Goal: Task Accomplishment & Management: Use online tool/utility

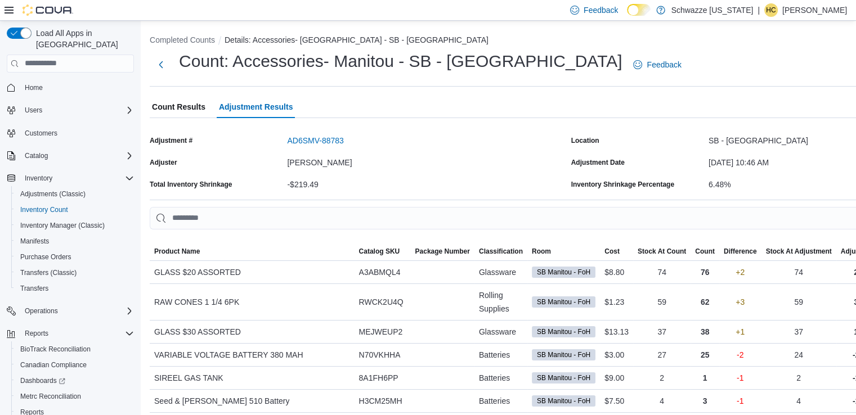
click at [48, 80] on span "Home" at bounding box center [77, 87] width 114 height 14
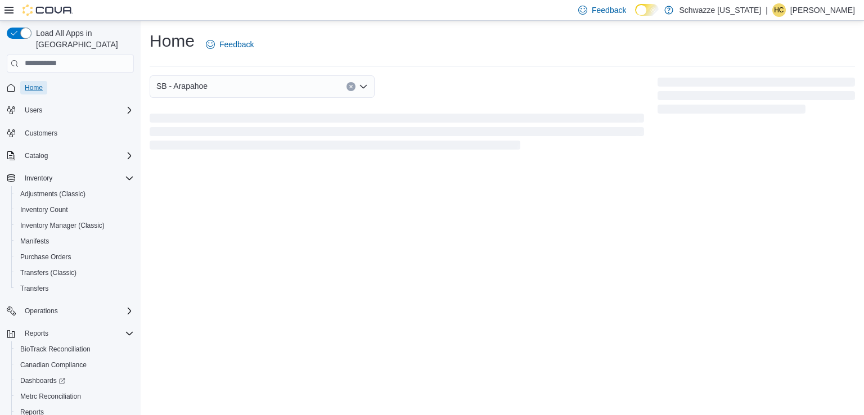
click at [39, 83] on span "Home" at bounding box center [34, 87] width 18 height 9
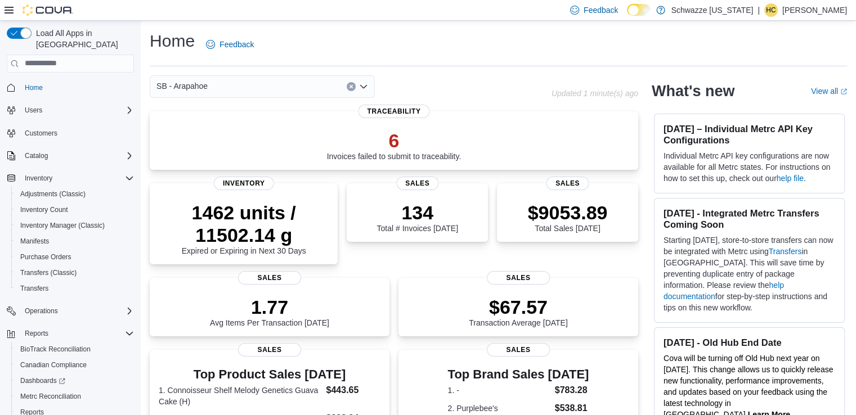
click at [245, 91] on div "SB - Arapahoe" at bounding box center [262, 86] width 225 height 23
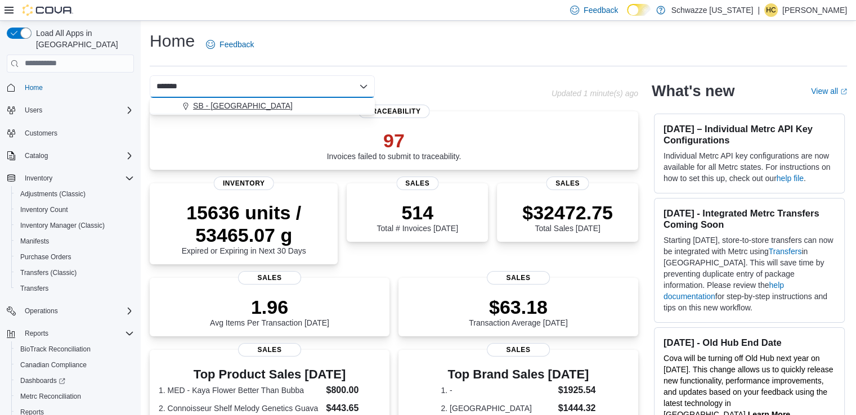
type input "*******"
click at [288, 104] on div "SB - [GEOGRAPHIC_DATA]" at bounding box center [269, 105] width 198 height 11
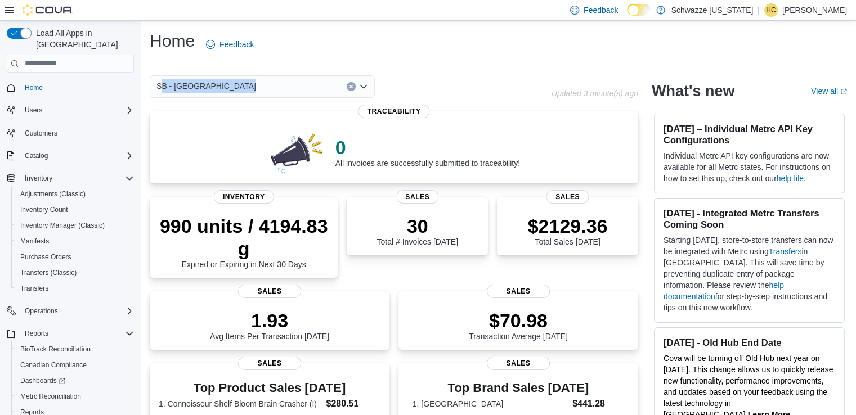
drag, startPoint x: 234, startPoint y: 88, endPoint x: 137, endPoint y: 93, distance: 96.9
click at [138, 92] on div "Load All Apps in New Hub Home Users Customers Catalog Inventory Adjustments (Cl…" at bounding box center [428, 391] width 856 height 741
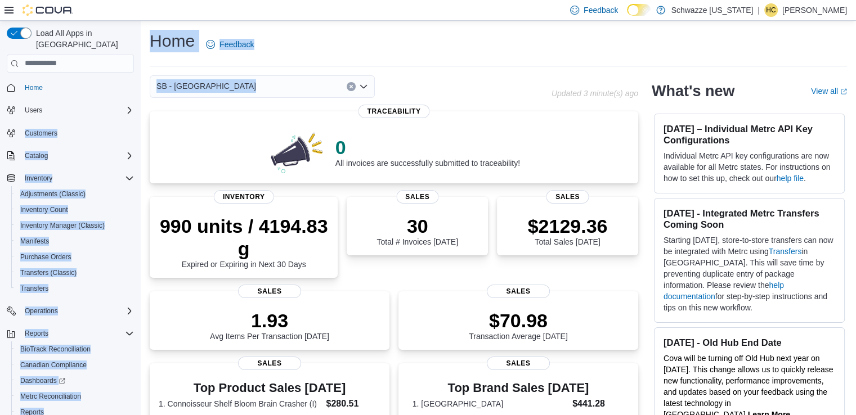
click at [219, 89] on span "SB - [GEOGRAPHIC_DATA]" at bounding box center [206, 86] width 100 height 14
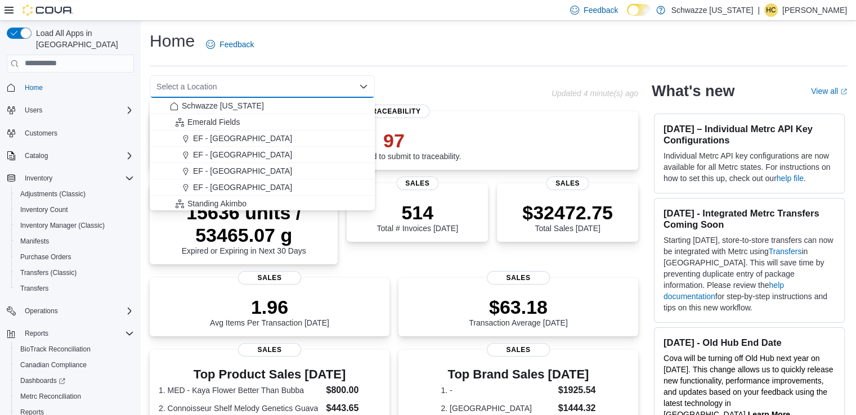
click at [455, 92] on div "Select a Location Combo box. Selected. Combo box input. Select a Location. Type…" at bounding box center [351, 86] width 402 height 23
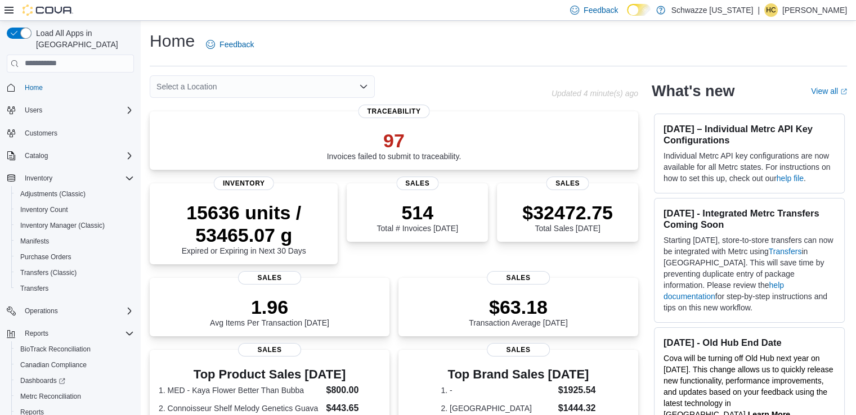
click at [254, 86] on div "Select a Location" at bounding box center [262, 86] width 225 height 23
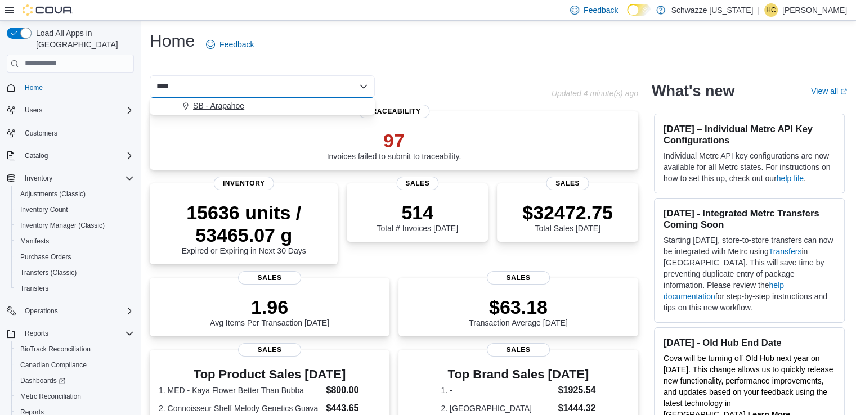
type input "****"
click at [242, 103] on span "SB - Arapahoe" at bounding box center [218, 105] width 51 height 11
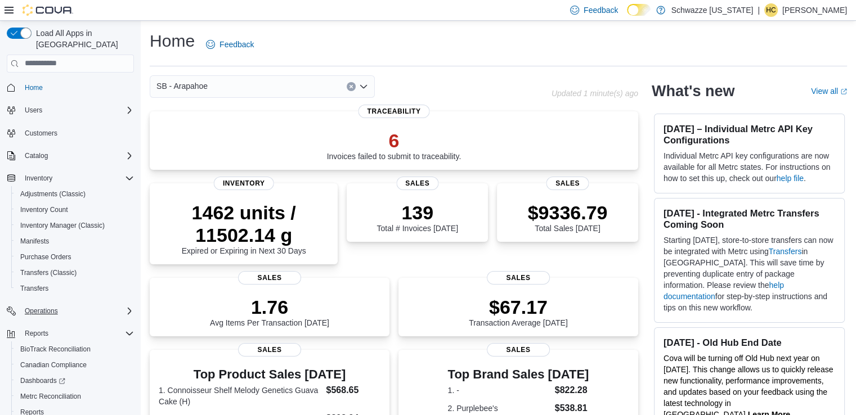
scroll to position [44, 0]
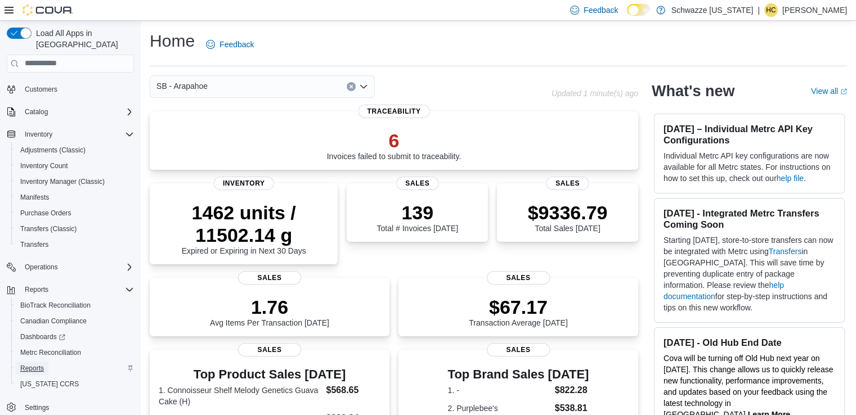
click at [36, 364] on span "Reports" at bounding box center [32, 368] width 24 height 9
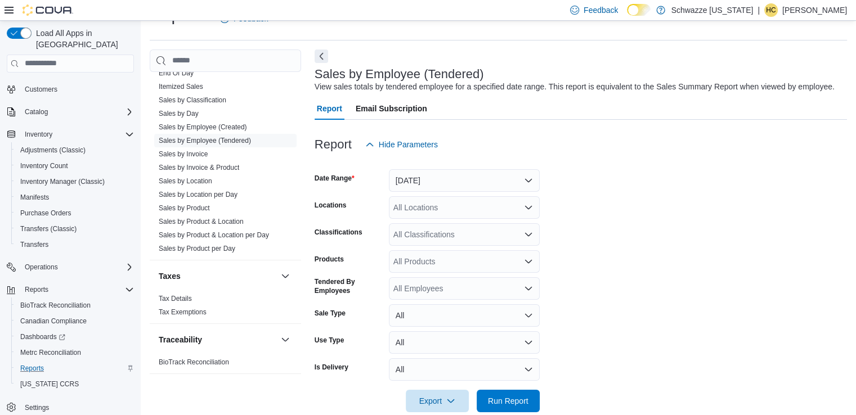
scroll to position [46, 0]
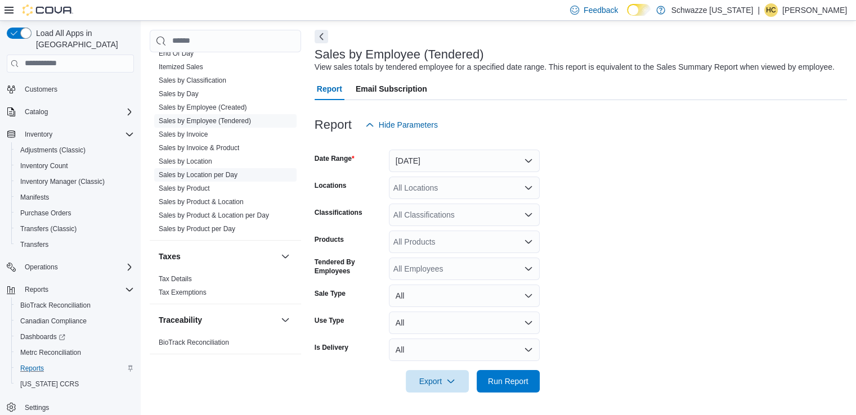
click at [222, 174] on link "Sales by Location per Day" at bounding box center [198, 175] width 79 height 8
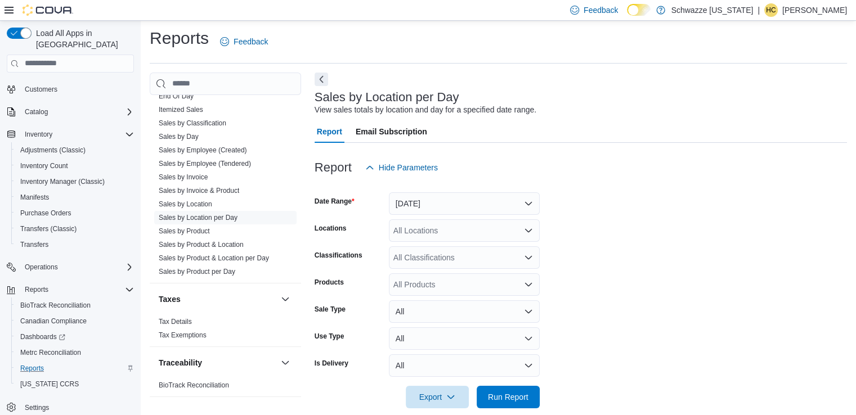
scroll to position [19, 0]
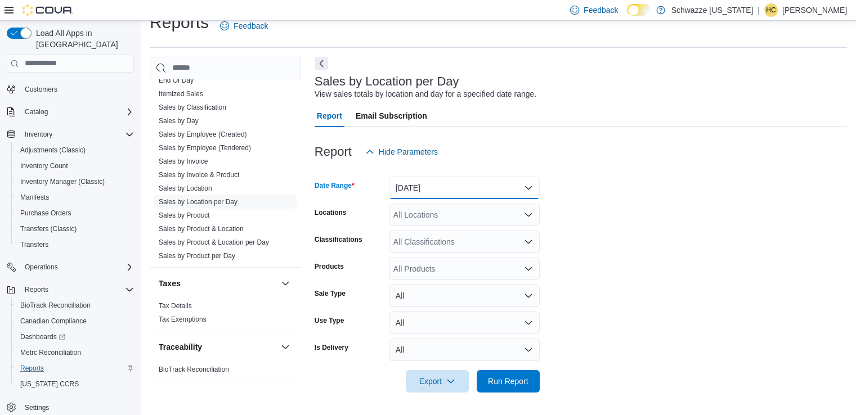
click at [521, 187] on button "[DATE]" at bounding box center [464, 188] width 151 height 23
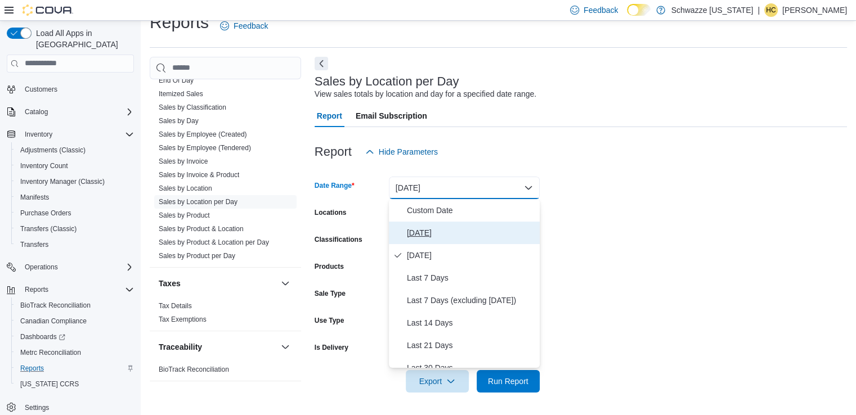
click at [446, 231] on span "[DATE]" at bounding box center [471, 233] width 128 height 14
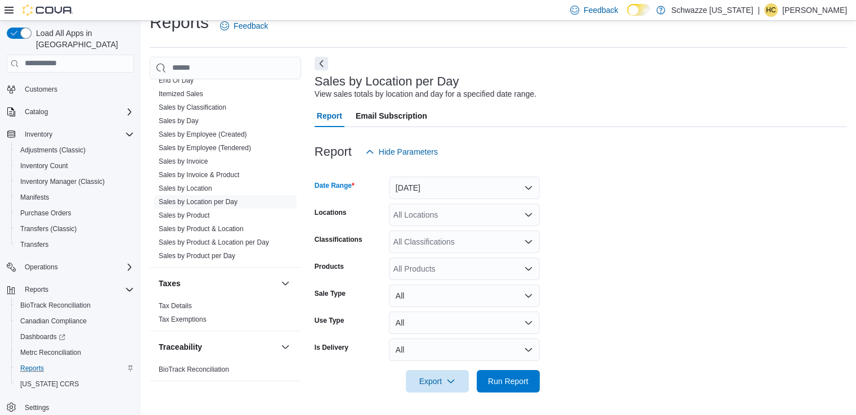
click at [452, 218] on div "All Locations" at bounding box center [464, 215] width 151 height 23
type input "****"
click at [473, 234] on span "SB - [GEOGRAPHIC_DATA]" at bounding box center [469, 233] width 100 height 11
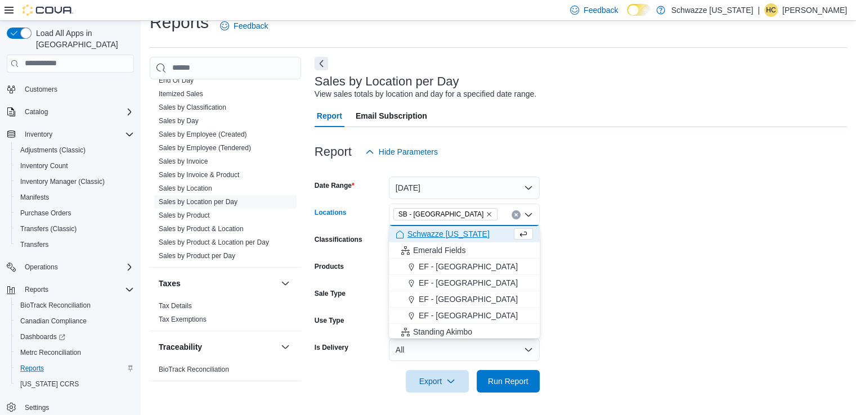
click at [582, 359] on form "Date Range [DATE] Locations SB - [GEOGRAPHIC_DATA] Combo box. Selected. SB - [G…" at bounding box center [581, 278] width 532 height 230
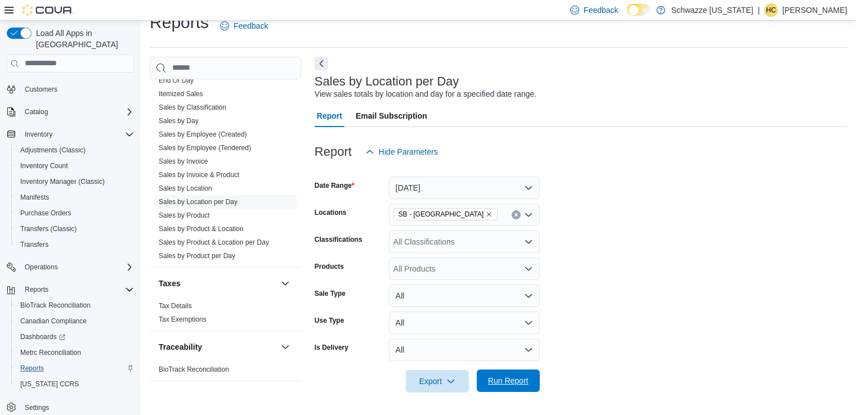
click at [519, 384] on span "Run Report" at bounding box center [508, 380] width 41 height 11
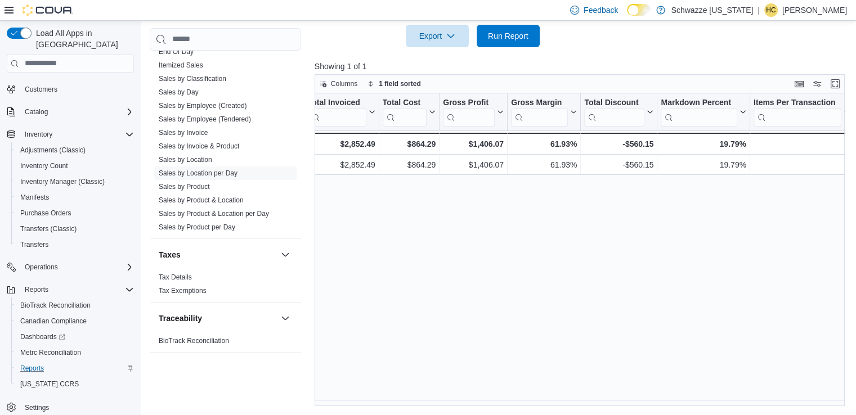
scroll to position [0, 487]
